Goal: Task Accomplishment & Management: Manage account settings

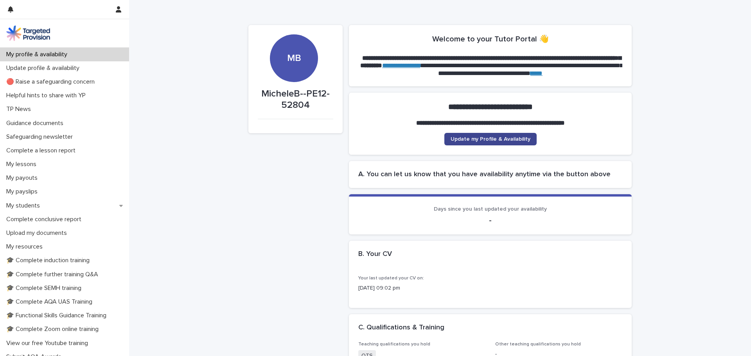
click at [511, 139] on span "Update my Profile & Availability" at bounding box center [490, 138] width 80 height 5
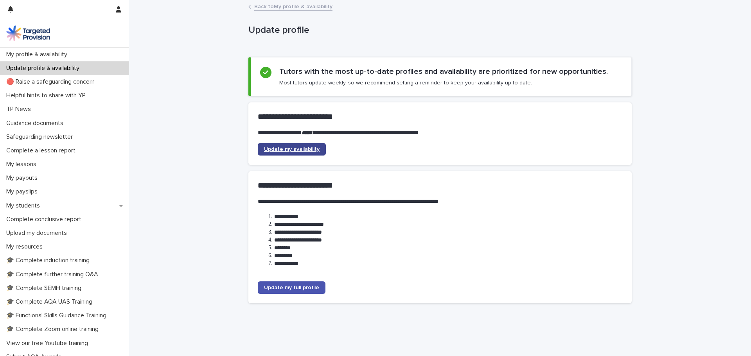
click at [300, 150] on span "Update my availability" at bounding box center [292, 149] width 56 height 5
click at [21, 165] on p "My lessons" at bounding box center [22, 164] width 39 height 7
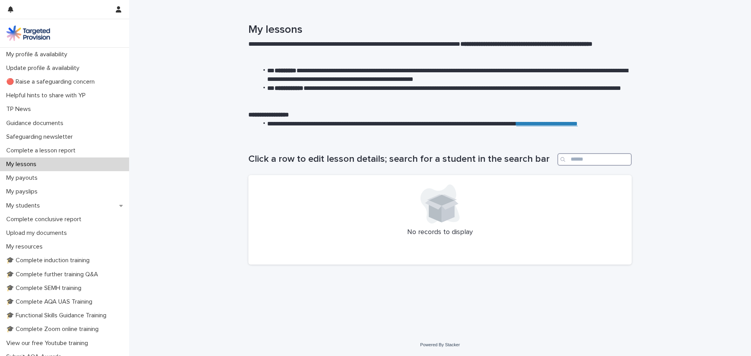
click at [573, 153] on input "Search" at bounding box center [594, 159] width 74 height 13
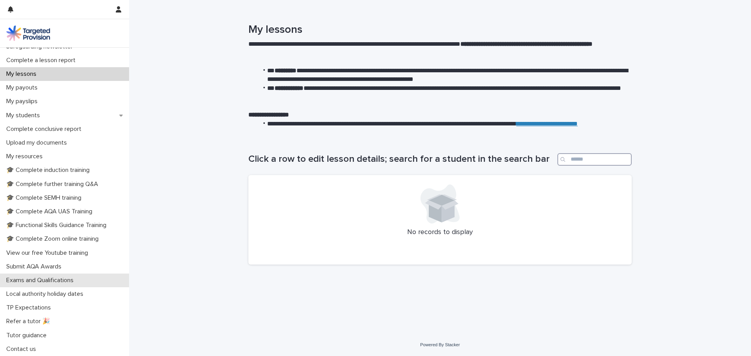
scroll to position [51, 0]
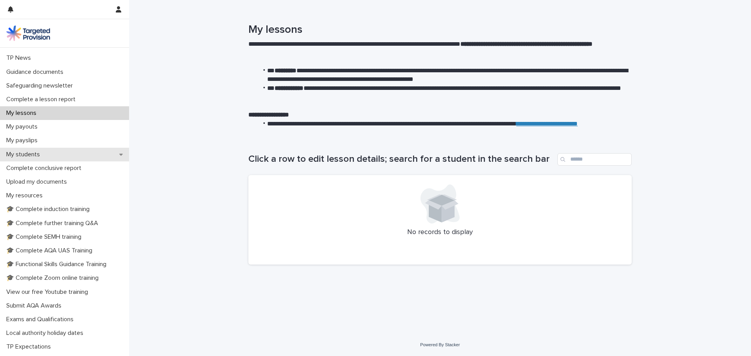
click at [39, 153] on p "My students" at bounding box center [24, 154] width 43 height 7
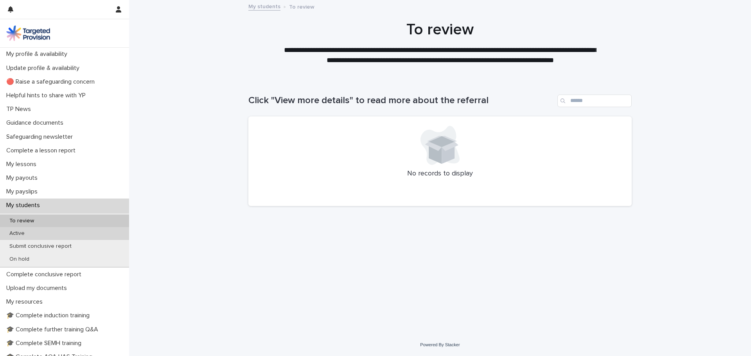
click at [39, 228] on div "Active" at bounding box center [64, 233] width 129 height 13
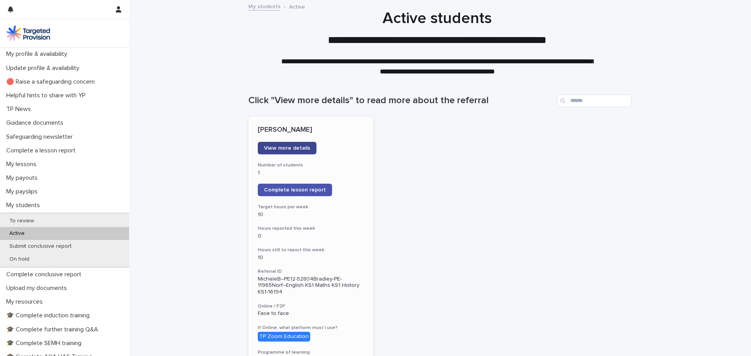
click at [299, 145] on link "View more details" at bounding box center [287, 148] width 59 height 13
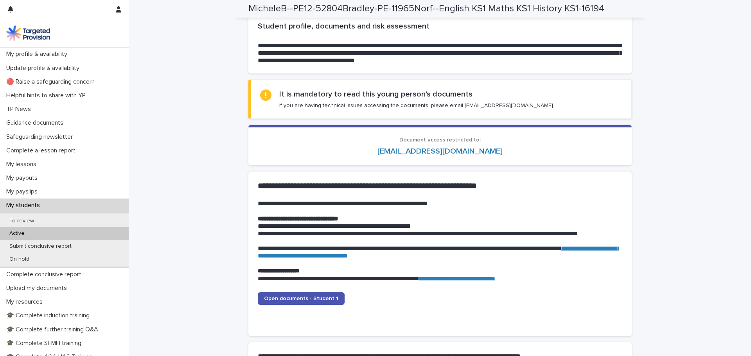
scroll to position [743, 0]
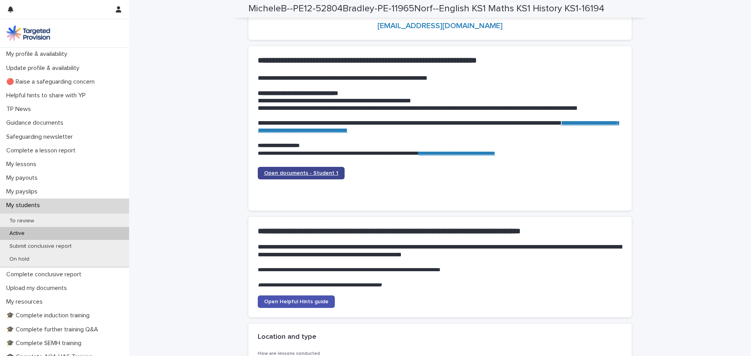
click at [276, 174] on span "Open documents - Student 1" at bounding box center [301, 172] width 74 height 5
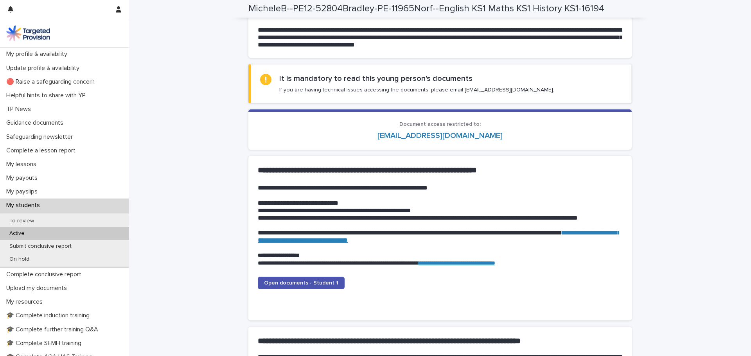
scroll to position [665, 0]
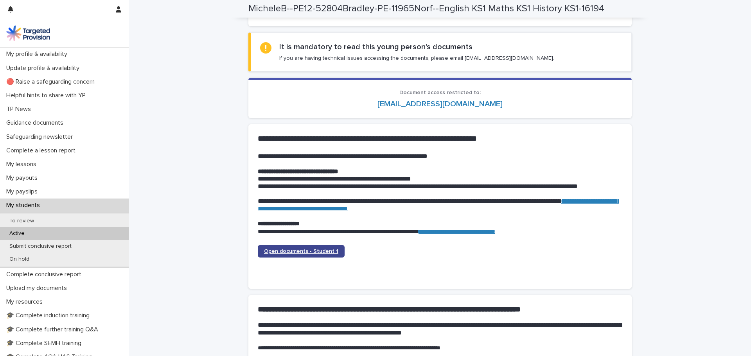
click at [323, 249] on span "Open documents - Student 1" at bounding box center [301, 251] width 74 height 5
